Goal: Browse casually

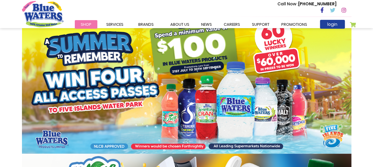
scroll to position [107, 0]
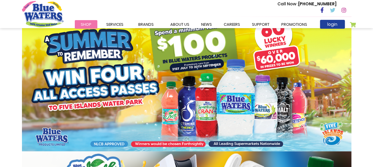
click at [138, 89] on img at bounding box center [186, 80] width 329 height 143
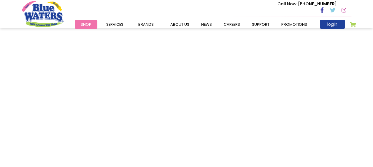
scroll to position [225, 0]
click at [49, 22] on img "store logo" at bounding box center [42, 14] width 41 height 26
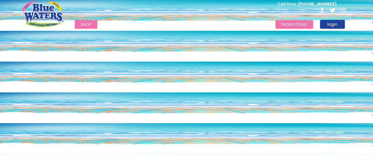
click at [288, 24] on link "Promotions" at bounding box center [294, 24] width 38 height 9
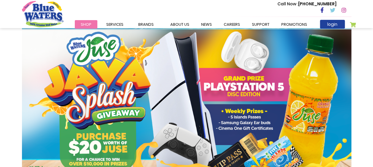
scroll to position [233, 0]
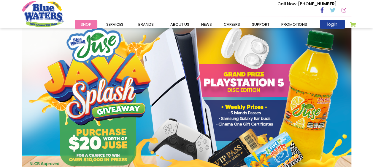
click at [253, 116] on img at bounding box center [186, 97] width 329 height 145
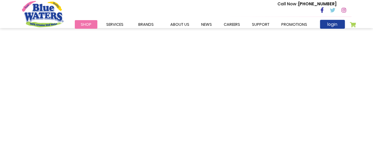
scroll to position [241, 0]
click at [59, 10] on img "store logo" at bounding box center [42, 14] width 41 height 26
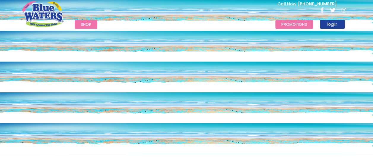
click at [287, 22] on link "Promotions" at bounding box center [294, 24] width 38 height 9
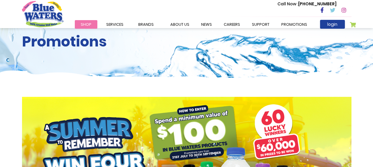
click at [292, 149] on img at bounding box center [186, 168] width 329 height 143
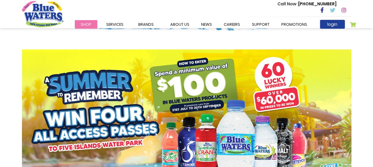
scroll to position [87, 0]
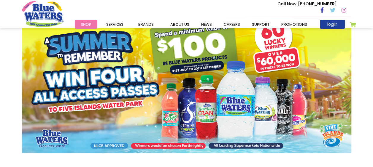
click at [212, 114] on img at bounding box center [186, 81] width 329 height 143
click at [266, 81] on img at bounding box center [186, 81] width 329 height 143
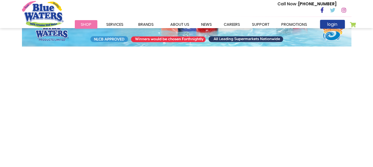
scroll to position [217, 0]
